Goal: Task Accomplishment & Management: Manage account settings

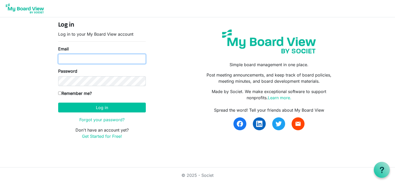
click at [65, 59] on input "Email" at bounding box center [102, 59] width 88 height 10
type input "[EMAIL_ADDRESS][DOMAIN_NAME]"
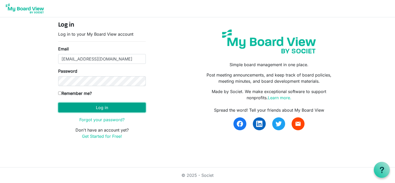
click at [99, 107] on button "Log in" at bounding box center [102, 108] width 88 height 10
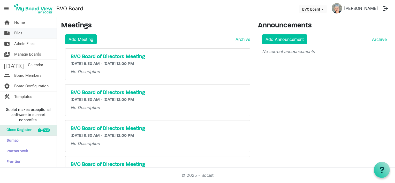
click at [19, 33] on span "Files" at bounding box center [18, 33] width 8 height 10
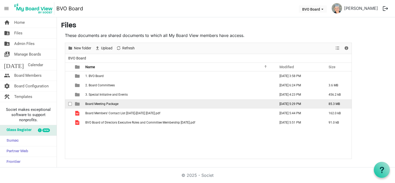
click at [100, 104] on span "Board Meeting Package" at bounding box center [101, 104] width 33 height 4
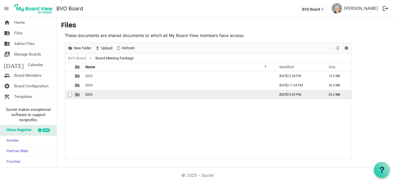
click at [92, 94] on span "2025" at bounding box center [88, 95] width 7 height 4
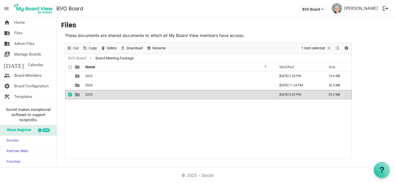
click at [92, 94] on span "2025" at bounding box center [88, 95] width 7 height 4
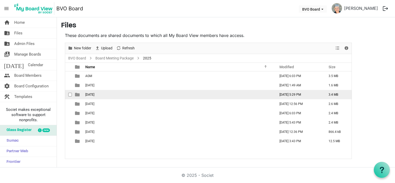
click at [92, 93] on span "August 28, 2025" at bounding box center [89, 95] width 9 height 4
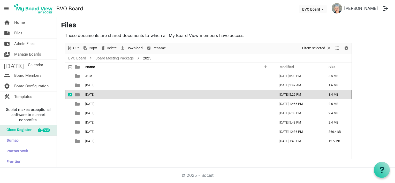
click at [92, 93] on span "August 28, 2025" at bounding box center [89, 95] width 9 height 4
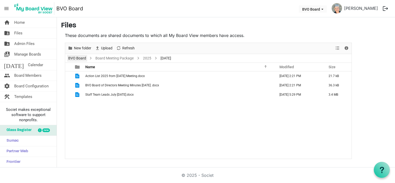
click at [78, 57] on link "BVO Board" at bounding box center [77, 58] width 20 height 6
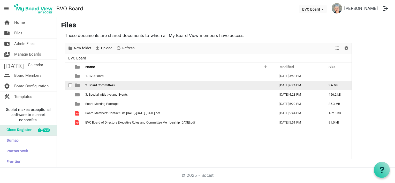
click at [101, 84] on span "2. Board Committees" at bounding box center [99, 86] width 29 height 4
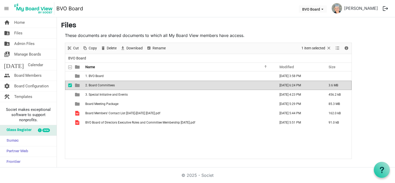
click at [101, 84] on span "2. Board Committees" at bounding box center [99, 86] width 29 height 4
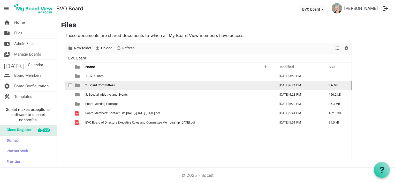
click at [101, 84] on span "2. Board Committees" at bounding box center [99, 86] width 29 height 4
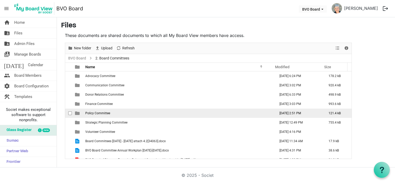
click at [100, 112] on span "Policy Committee" at bounding box center [97, 113] width 25 height 4
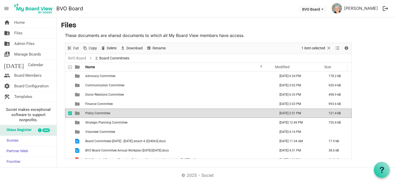
click at [100, 112] on span "Policy Committee" at bounding box center [97, 113] width 25 height 4
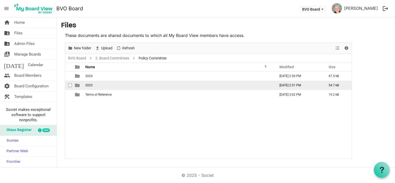
click at [92, 85] on span "2025" at bounding box center [88, 86] width 7 height 4
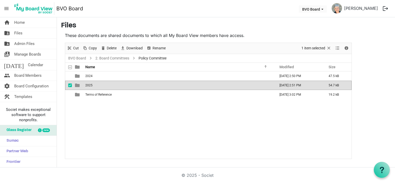
click at [92, 85] on span "2025" at bounding box center [88, 86] width 7 height 4
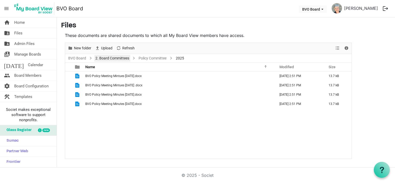
click at [113, 59] on link "2. Board Committees" at bounding box center [112, 58] width 36 height 6
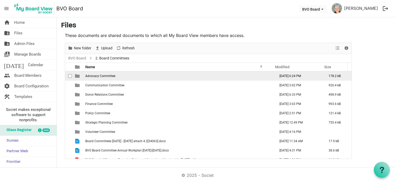
click at [97, 75] on span "Advocacy Committee" at bounding box center [100, 76] width 30 height 4
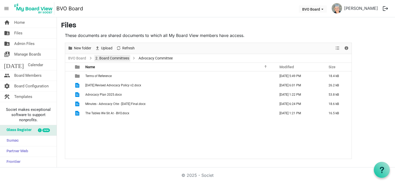
click at [112, 60] on link "2. Board Committees" at bounding box center [112, 58] width 36 height 6
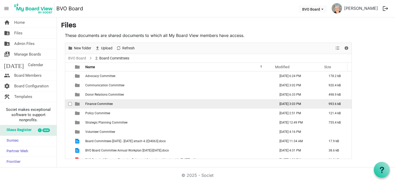
click at [86, 103] on span "Finance Committee" at bounding box center [98, 104] width 27 height 4
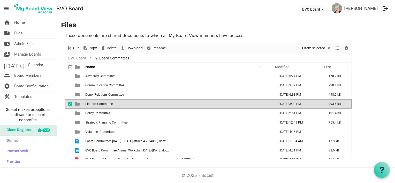
click at [86, 103] on span "Finance Committee" at bounding box center [98, 104] width 27 height 4
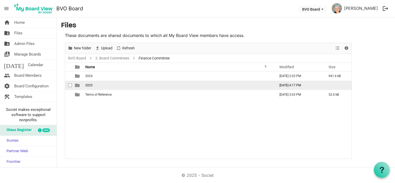
click at [87, 87] on span "2025" at bounding box center [88, 86] width 7 height 4
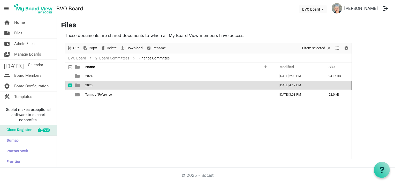
click at [87, 87] on span "2025" at bounding box center [88, 86] width 7 height 4
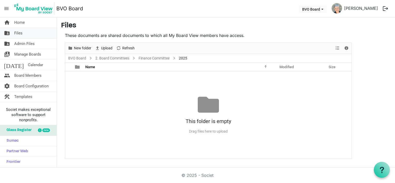
click at [23, 34] on link "folder_shared Files" at bounding box center [28, 33] width 57 height 10
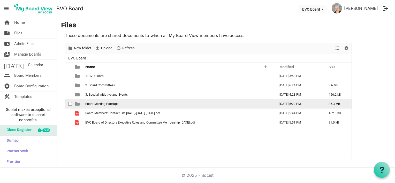
click at [93, 104] on span "Board Meeting Package" at bounding box center [101, 104] width 33 height 4
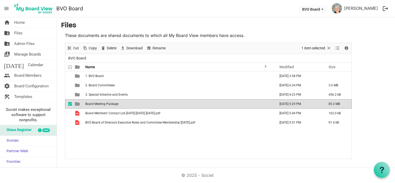
click at [93, 104] on span "Board Meeting Package" at bounding box center [101, 104] width 33 height 4
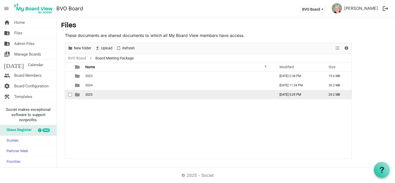
click at [92, 97] on td "2025" at bounding box center [179, 94] width 190 height 9
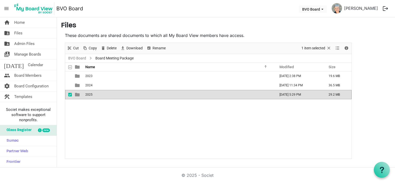
click at [92, 97] on td "2025" at bounding box center [179, 94] width 190 height 9
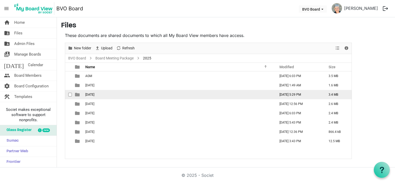
click at [92, 96] on span "August 28, 2025" at bounding box center [89, 95] width 9 height 4
click at [92, 96] on span "[DATE]" at bounding box center [89, 95] width 9 height 4
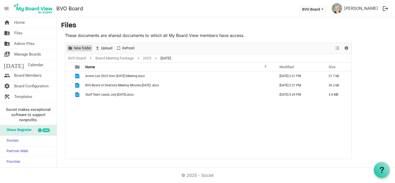
click at [85, 49] on span "New folder" at bounding box center [82, 48] width 18 height 6
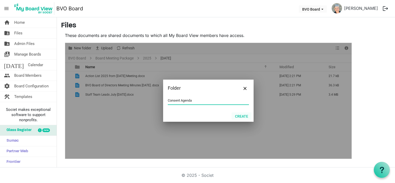
type input "Consent Agenda"
click at [243, 116] on button "Create" at bounding box center [242, 115] width 20 height 7
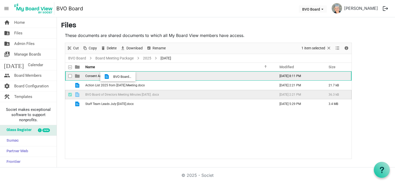
drag, startPoint x: 113, startPoint y: 95, endPoint x: 112, endPoint y: 77, distance: 18.9
click at [112, 77] on tbody "Consent Agenda August 25, 2025 8:11 PM Action List 2025 from June 26, 2025 Meet…" at bounding box center [208, 89] width 287 height 37
drag, startPoint x: 109, startPoint y: 96, endPoint x: 109, endPoint y: 77, distance: 19.4
click at [109, 77] on tbody "Consent Agenda August 25, 2025 8:11 PM 36.3 kB Action List 2025 from June 26, 2…" at bounding box center [208, 85] width 287 height 28
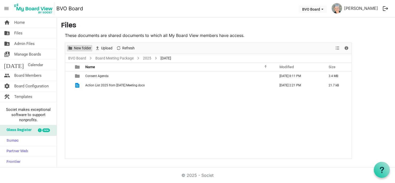
click at [84, 49] on span "New folder" at bounding box center [82, 48] width 18 height 6
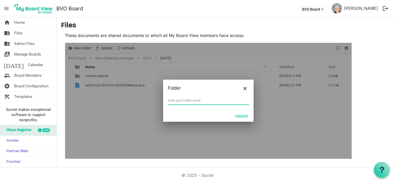
click at [177, 101] on input "text" at bounding box center [208, 101] width 81 height 8
type input "Business Items"
click at [239, 114] on button "Create" at bounding box center [242, 115] width 20 height 7
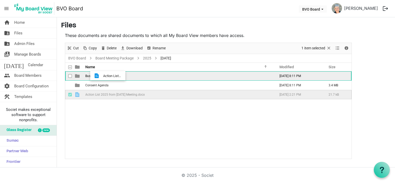
drag, startPoint x: 102, startPoint y: 95, endPoint x: 102, endPoint y: 76, distance: 19.1
click at [102, 76] on tbody "Business Items August 25, 2025 8:11 PM Consent Agenda August 25, 2025 8:11 PM 3…" at bounding box center [208, 85] width 287 height 28
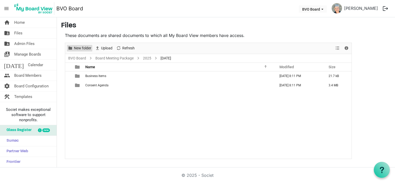
click at [85, 50] on span "New folder" at bounding box center [82, 48] width 18 height 6
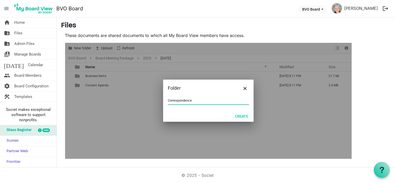
type input "Correspondence"
click at [240, 115] on button "Create" at bounding box center [242, 115] width 20 height 7
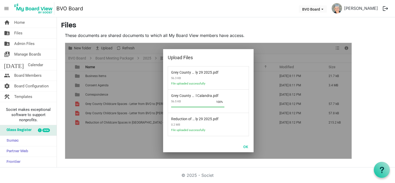
click at [111, 147] on div at bounding box center [208, 101] width 287 height 116
click at [248, 147] on button "OK" at bounding box center [246, 146] width 12 height 7
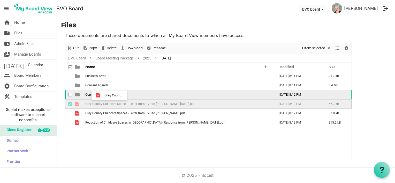
drag, startPoint x: 101, startPoint y: 106, endPoint x: 103, endPoint y: 95, distance: 10.5
click at [103, 95] on tbody "Business Items August 25, 2025 8:11 PM 21.7 kB Consent Agenda August 25, 2025 8…" at bounding box center [208, 99] width 287 height 56
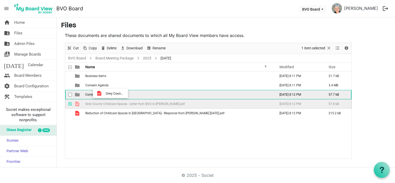
drag, startPoint x: 104, startPoint y: 104, endPoint x: 104, endPoint y: 93, distance: 10.4
click at [104, 93] on tbody "Business Items August 25, 2025 8:11 PM 21.7 kB Consent Agenda August 25, 2025 8…" at bounding box center [208, 94] width 287 height 47
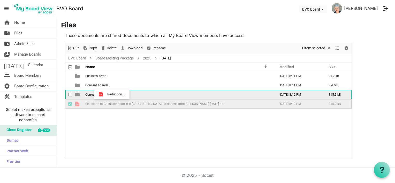
drag, startPoint x: 106, startPoint y: 104, endPoint x: 106, endPoint y: 94, distance: 10.1
click at [106, 94] on tbody "Business Items August 25, 2025 8:11 PM 21.7 kB Consent Agenda August 25, 2025 8…" at bounding box center [208, 89] width 287 height 37
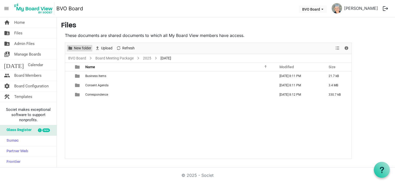
click at [79, 48] on span "New folder" at bounding box center [82, 48] width 18 height 6
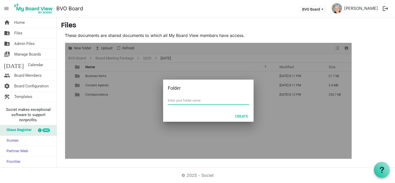
click at [168, 98] on input "text" at bounding box center [208, 101] width 81 height 8
type input "Reports"
click at [245, 115] on button "Create" at bounding box center [242, 115] width 20 height 7
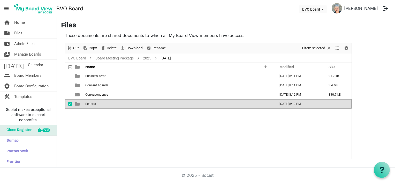
click at [150, 131] on div "Business Items August 25, 2025 8:11 PM 21.7 kB Consent Agenda August 25, 2025 8…" at bounding box center [208, 114] width 287 height 87
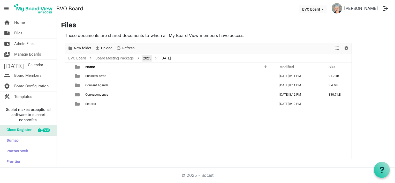
click at [144, 58] on link "2025" at bounding box center [147, 58] width 10 height 6
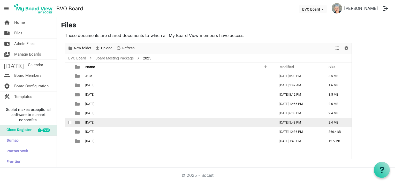
click at [90, 122] on span "June 26, 2025" at bounding box center [89, 123] width 9 height 4
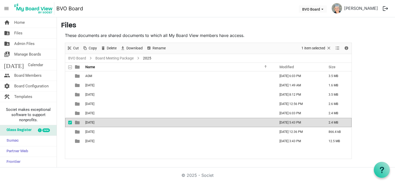
click at [90, 122] on span "June 26, 2025" at bounding box center [89, 123] width 9 height 4
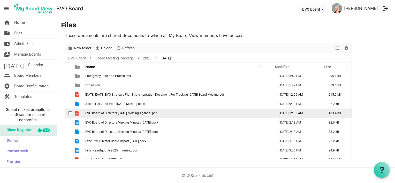
click at [106, 113] on span "BVO Board of Directors June 26 2025 Meeting Agenda .pdf" at bounding box center [120, 113] width 71 height 4
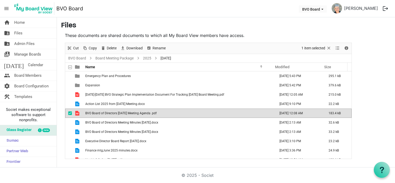
click at [106, 113] on span "BVO Board of Directors June 26 2025 Meeting Agenda .pdf" at bounding box center [120, 113] width 71 height 4
click at [147, 57] on link "2025" at bounding box center [147, 58] width 10 height 6
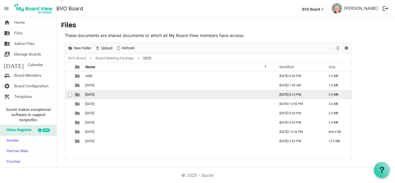
click at [94, 95] on span "August 28, 2025" at bounding box center [89, 95] width 9 height 4
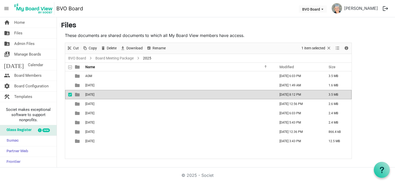
click at [94, 95] on span "August 28, 2025" at bounding box center [89, 95] width 9 height 4
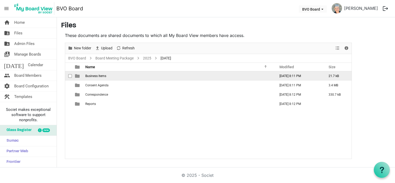
click at [97, 76] on span "Business Items" at bounding box center [95, 76] width 21 height 4
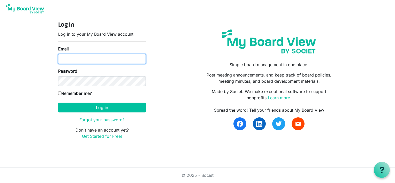
click at [78, 62] on input "Email" at bounding box center [102, 59] width 88 height 10
type input "[EMAIL_ADDRESS][DOMAIN_NAME]"
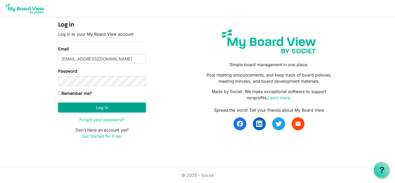
click at [79, 106] on button "Log in" at bounding box center [102, 108] width 88 height 10
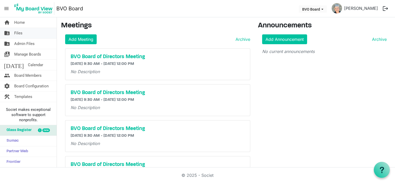
click at [23, 33] on link "folder_shared Files" at bounding box center [28, 33] width 57 height 10
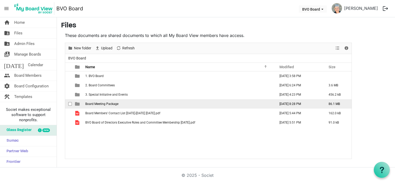
click at [107, 103] on span "Board Meeting Package" at bounding box center [101, 104] width 33 height 4
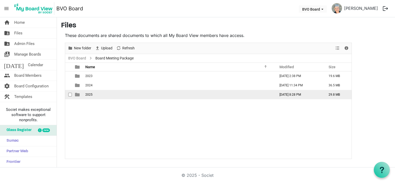
click at [97, 97] on td "2025" at bounding box center [179, 94] width 190 height 9
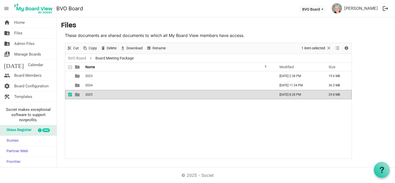
click at [97, 97] on td "2025" at bounding box center [179, 94] width 190 height 9
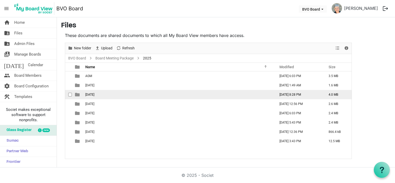
click at [94, 93] on span "[DATE]" at bounding box center [89, 95] width 9 height 4
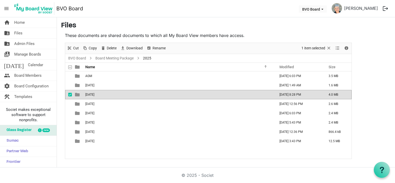
click at [94, 93] on span "[DATE]" at bounding box center [89, 95] width 9 height 4
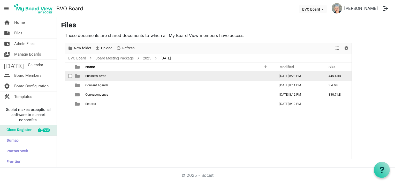
click at [97, 76] on span "Business Items" at bounding box center [95, 76] width 21 height 4
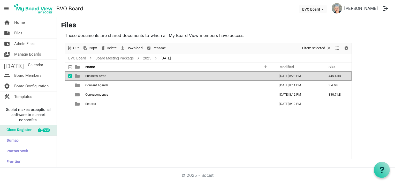
click at [97, 76] on span "Business Items" at bounding box center [95, 76] width 21 height 4
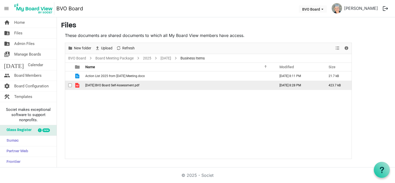
click at [99, 84] on span "April 2025 BVO Board Self-Assessment.pdf" at bounding box center [112, 86] width 54 height 4
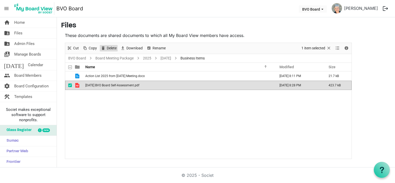
click at [109, 50] on span "Delete" at bounding box center [111, 48] width 11 height 6
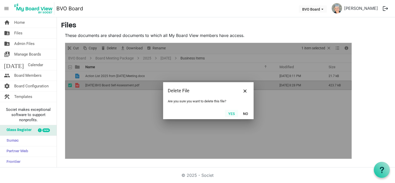
click at [231, 113] on button "Yes" at bounding box center [231, 113] width 13 height 7
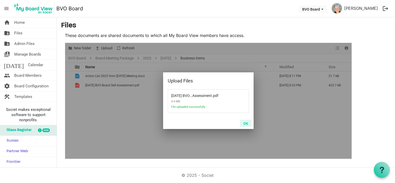
click at [246, 124] on button "OK" at bounding box center [246, 123] width 12 height 7
click at [114, 115] on div at bounding box center [208, 101] width 287 height 116
click at [248, 124] on button "OK" at bounding box center [246, 123] width 12 height 7
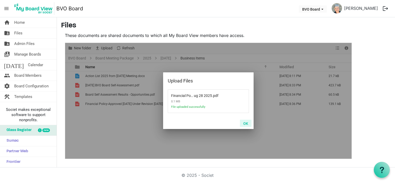
click at [246, 122] on button "OK" at bounding box center [246, 123] width 12 height 7
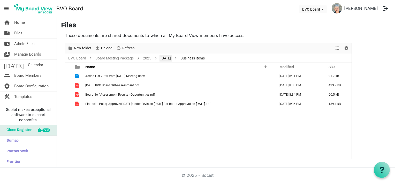
click at [172, 58] on link "August 28, 2025" at bounding box center [166, 58] width 13 height 6
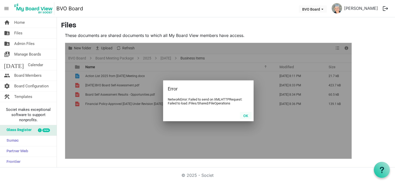
click at [243, 116] on button "OK" at bounding box center [246, 115] width 12 height 7
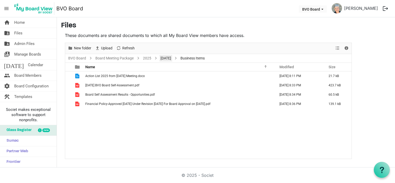
click at [165, 57] on link "August 28, 2025" at bounding box center [166, 58] width 13 height 6
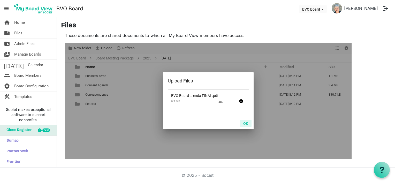
click at [249, 124] on button "OK" at bounding box center [246, 123] width 12 height 7
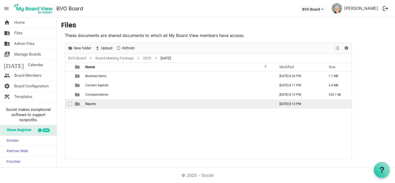
click at [98, 104] on td "Reports" at bounding box center [179, 103] width 190 height 9
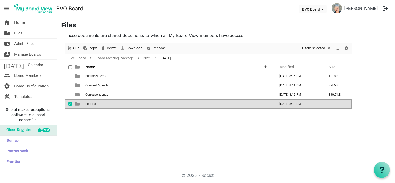
click at [98, 104] on td "Reports" at bounding box center [179, 103] width 190 height 9
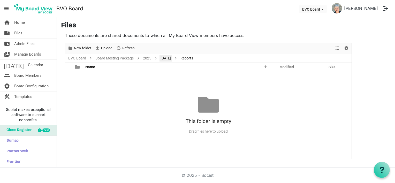
click at [166, 57] on link "[DATE]" at bounding box center [166, 58] width 13 height 6
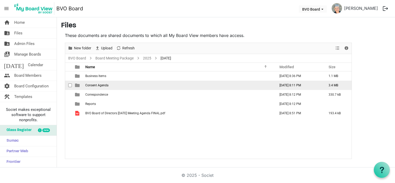
click at [97, 85] on span "Consent Agenda" at bounding box center [96, 86] width 23 height 4
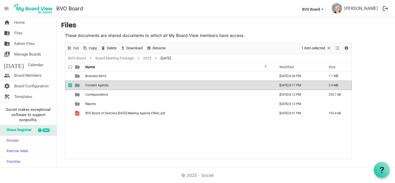
click at [97, 85] on span "Consent Agenda" at bounding box center [96, 86] width 23 height 4
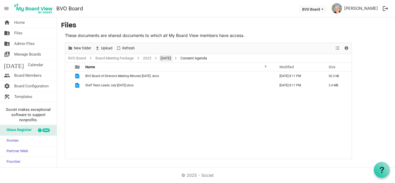
click at [170, 57] on link "[DATE]" at bounding box center [166, 58] width 13 height 6
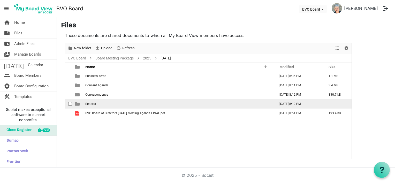
click at [96, 102] on span "Reports" at bounding box center [90, 104] width 11 height 4
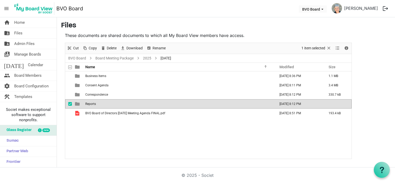
click at [96, 102] on span "Reports" at bounding box center [90, 104] width 11 height 4
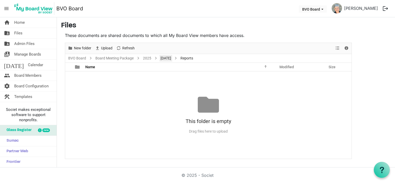
click at [172, 60] on link "[DATE]" at bounding box center [166, 58] width 13 height 6
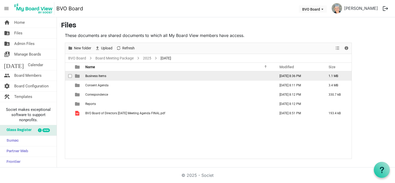
click at [105, 75] on span "Business Items" at bounding box center [95, 76] width 21 height 4
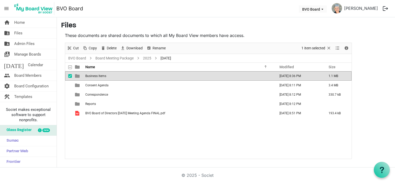
click at [105, 75] on span "Business Items" at bounding box center [95, 76] width 21 height 4
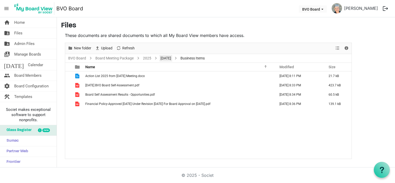
click at [172, 58] on link "[DATE]" at bounding box center [166, 58] width 13 height 6
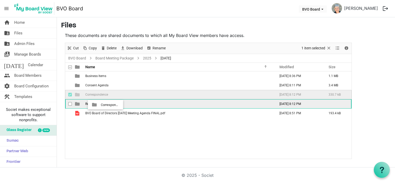
drag, startPoint x: 93, startPoint y: 94, endPoint x: 99, endPoint y: 105, distance: 12.2
click at [99, 105] on tbody "Business Items August 25, 2025 8:36 PM 1.1 MB Consent Agenda August 25, 2025 8:…" at bounding box center [208, 94] width 287 height 47
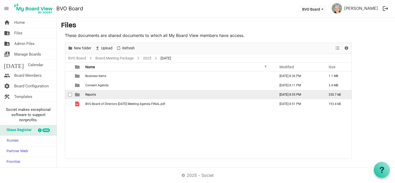
click at [96, 95] on td "Reports" at bounding box center [179, 94] width 190 height 9
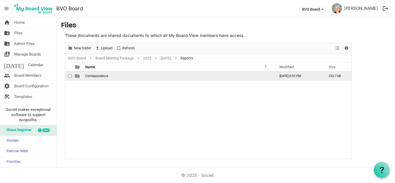
click at [98, 76] on span "Correspondence" at bounding box center [96, 76] width 23 height 4
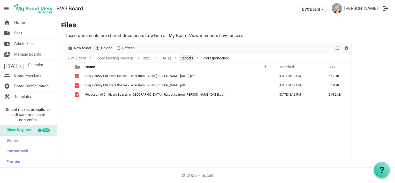
click at [194, 58] on link "Reports" at bounding box center [186, 58] width 15 height 6
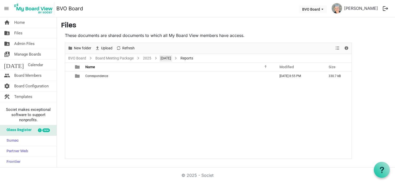
click at [171, 57] on link "[DATE]" at bounding box center [166, 58] width 13 height 6
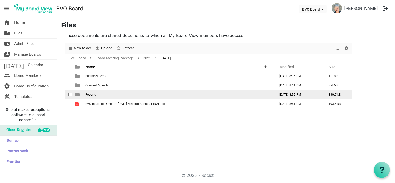
click at [94, 94] on span "Reports" at bounding box center [90, 95] width 11 height 4
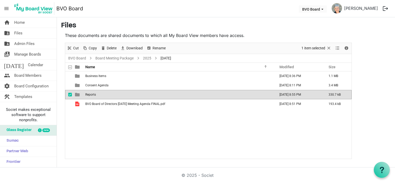
click at [94, 94] on span "Reports" at bounding box center [90, 95] width 11 height 4
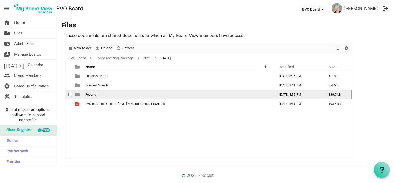
click at [94, 94] on span "Reports" at bounding box center [90, 95] width 11 height 4
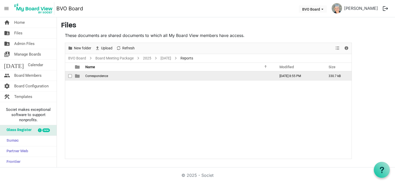
click at [70, 77] on span "checkbox" at bounding box center [70, 76] width 4 height 4
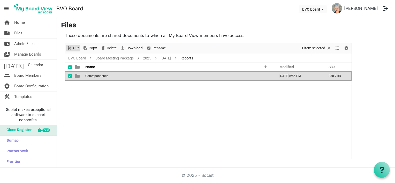
click at [74, 48] on span "Cut" at bounding box center [76, 48] width 7 height 6
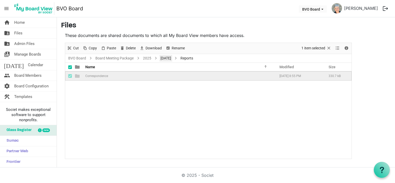
click at [164, 57] on link "[DATE]" at bounding box center [166, 58] width 13 height 6
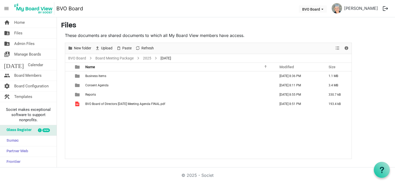
click at [102, 118] on div "Business Items August 25, 2025 8:36 PM 1.1 MB Consent Agenda August 25, 2025 8:…" at bounding box center [208, 114] width 287 height 87
click at [102, 117] on div "Business Items August 25, 2025 8:36 PM 1.1 MB Consent Agenda August 25, 2025 8:…" at bounding box center [208, 114] width 287 height 87
click at [123, 47] on span "Paste" at bounding box center [127, 48] width 10 height 6
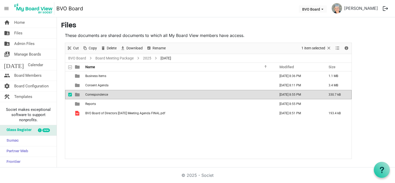
click at [108, 145] on div "Business Items August 25, 2025 8:36 PM 1.1 MB Consent Agenda August 25, 2025 8:…" at bounding box center [208, 114] width 287 height 87
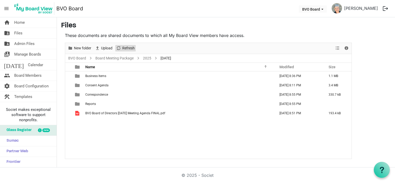
click at [124, 48] on span "Refresh" at bounding box center [128, 48] width 13 height 6
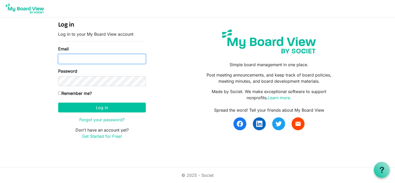
click at [70, 56] on input "Email" at bounding box center [102, 59] width 88 height 10
type input "[EMAIL_ADDRESS][DOMAIN_NAME]"
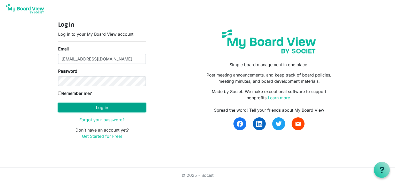
click at [87, 106] on button "Log in" at bounding box center [102, 108] width 88 height 10
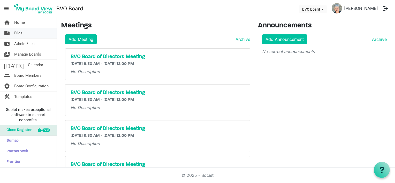
click at [20, 34] on span "Files" at bounding box center [18, 33] width 8 height 10
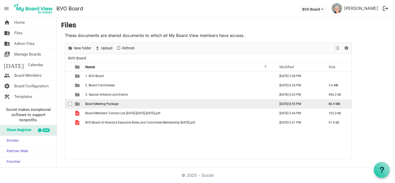
click at [101, 103] on span "Board Meeting Package" at bounding box center [101, 104] width 33 height 4
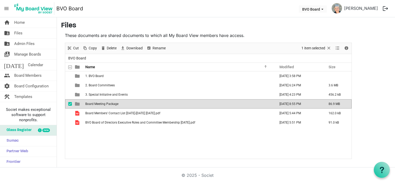
click at [101, 103] on span "Board Meeting Package" at bounding box center [101, 104] width 33 height 4
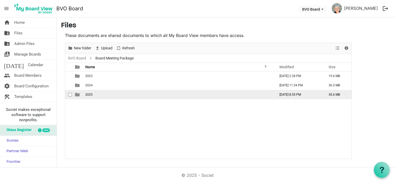
click at [99, 96] on td "2025" at bounding box center [179, 94] width 190 height 9
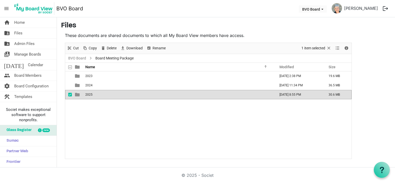
click at [99, 96] on td "2025" at bounding box center [179, 94] width 190 height 9
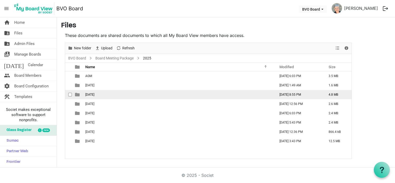
click at [99, 96] on td "[DATE]" at bounding box center [179, 94] width 190 height 9
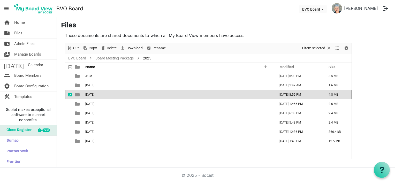
click at [99, 96] on td "[DATE]" at bounding box center [179, 94] width 190 height 9
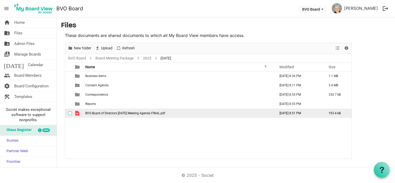
click at [101, 112] on span "BVO Board of Directors [DATE] Meeting Agenda FINAL.pdf" at bounding box center [125, 113] width 80 height 4
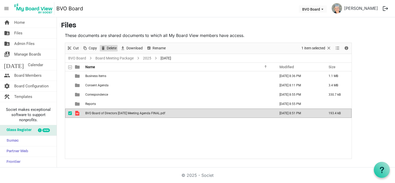
click at [103, 49] on span "Delete" at bounding box center [103, 48] width 6 height 6
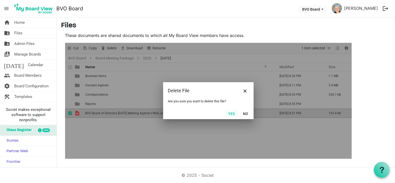
click at [234, 116] on button "Yes" at bounding box center [231, 113] width 13 height 7
